Goal: Unclear

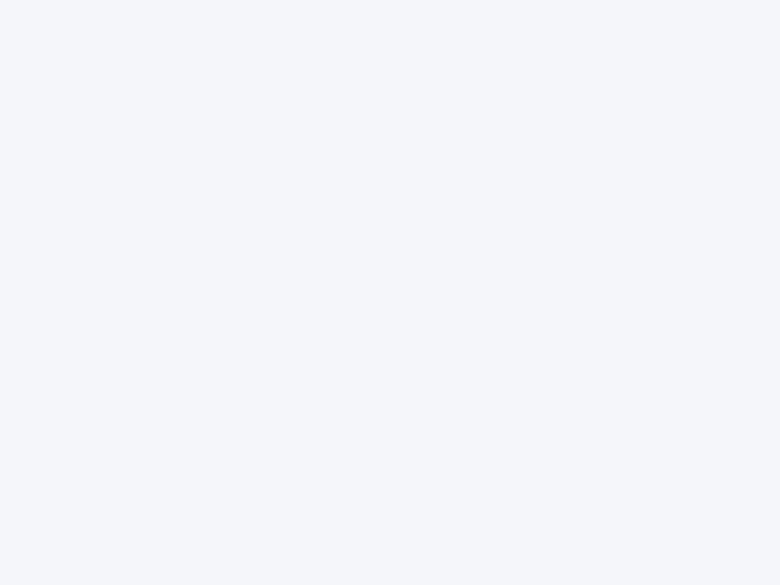
click at [390, 293] on div at bounding box center [390, 292] width 780 height 585
